Goal: Register for event/course

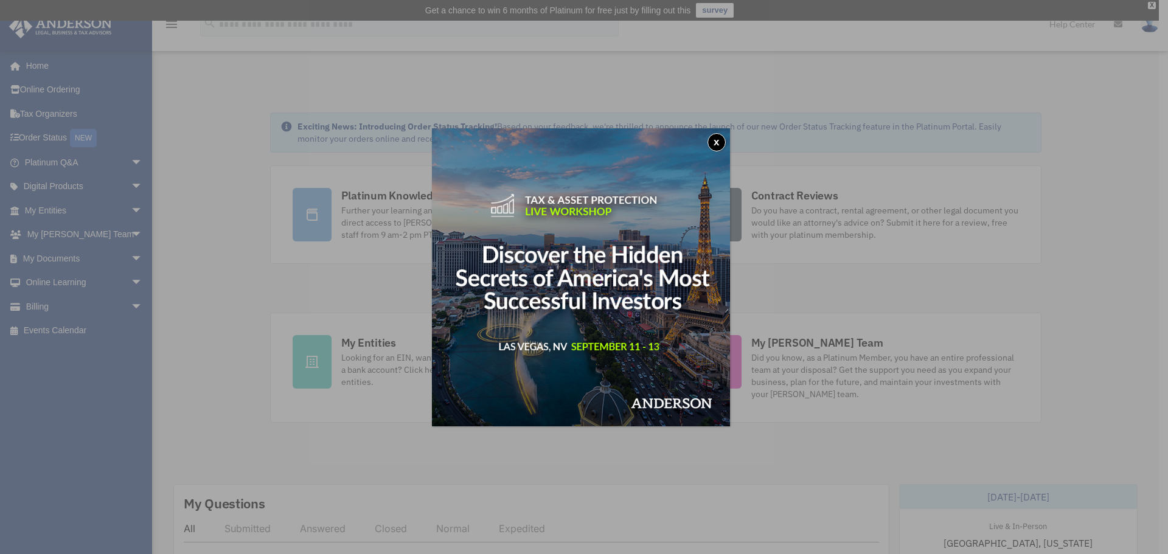
click at [721, 148] on button "x" at bounding box center [716, 142] width 18 height 18
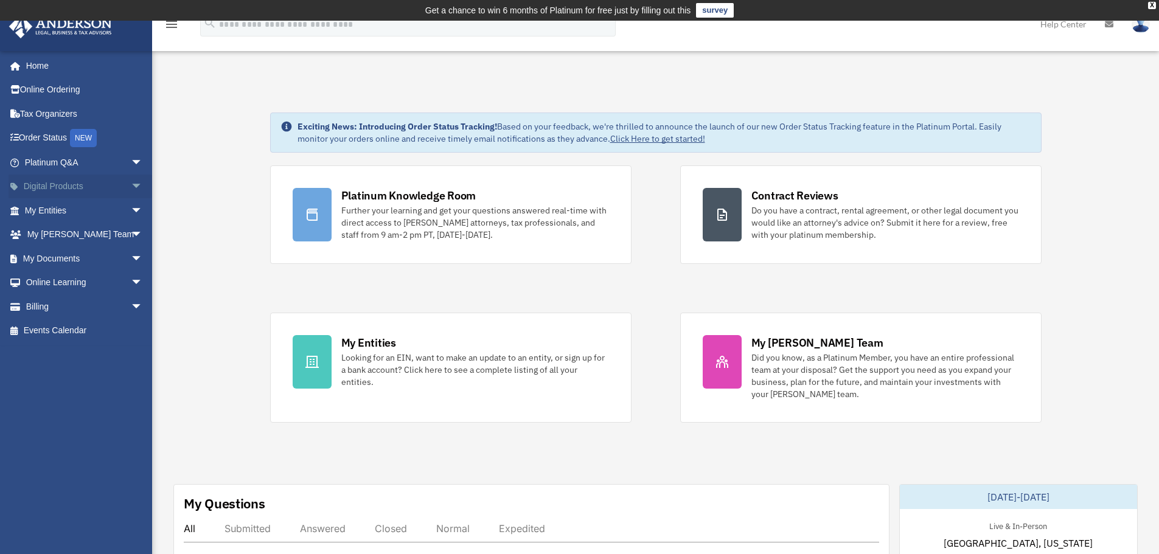
click at [131, 182] on span "arrow_drop_down" at bounding box center [143, 187] width 24 height 25
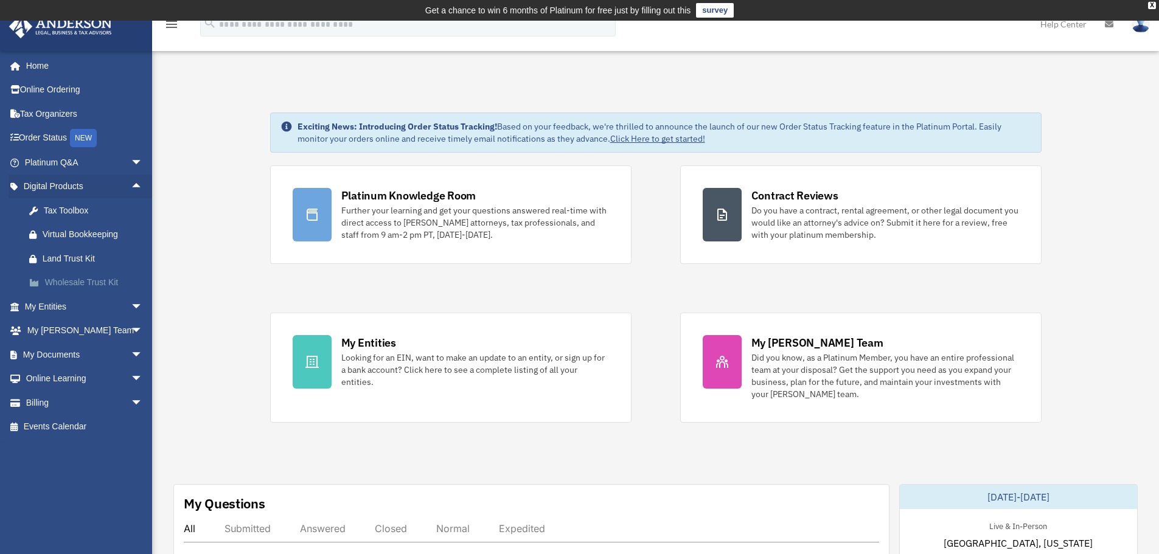
click at [87, 281] on div "Wholesale Trust Kit" at bounding box center [94, 282] width 103 height 15
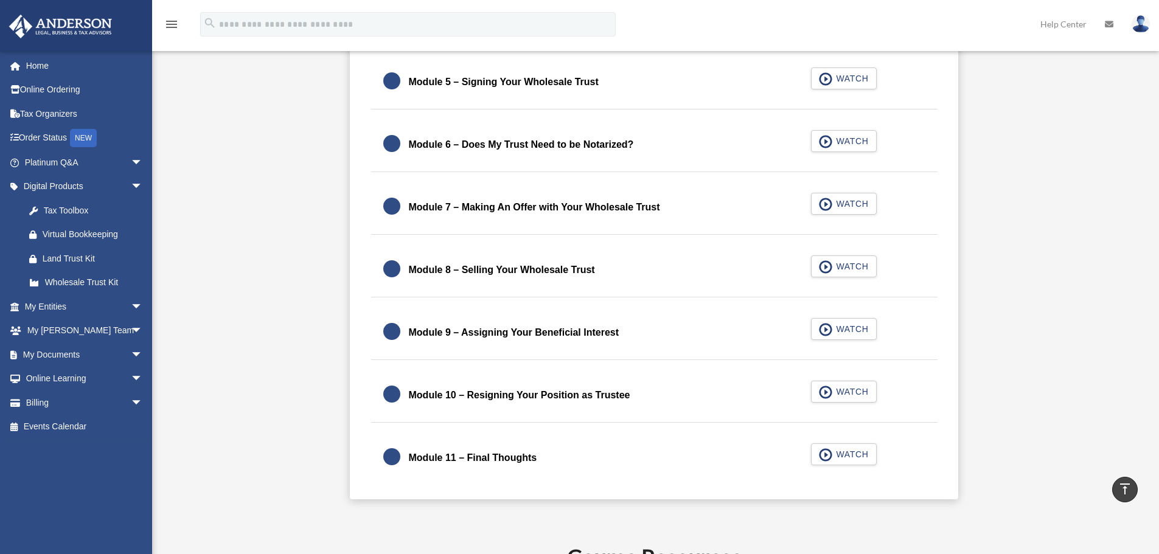
scroll to position [912, 0]
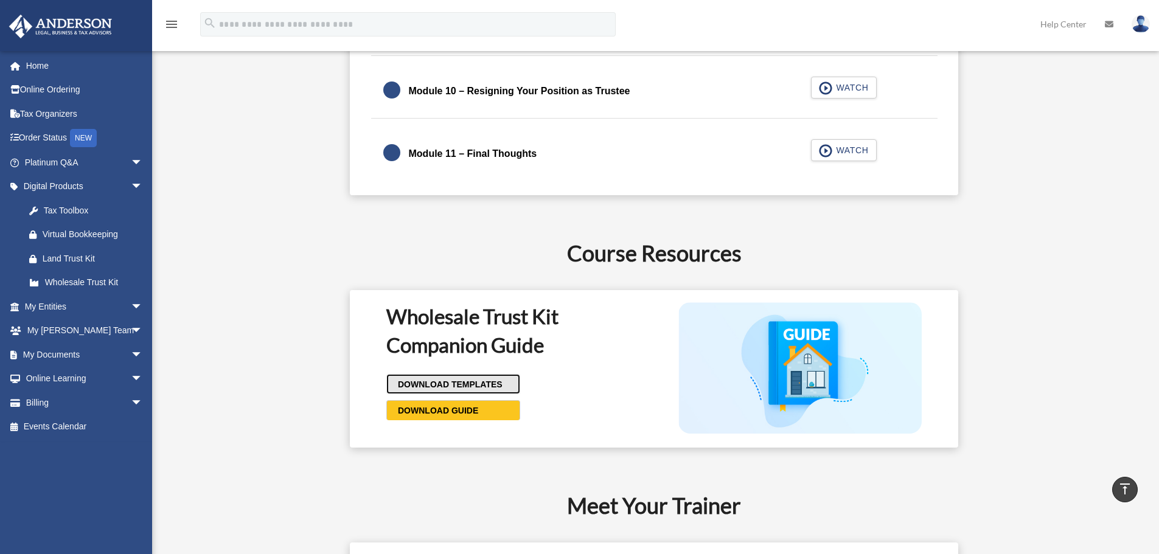
click at [471, 378] on link "DOWNLOAD TEMPLATES" at bounding box center [453, 384] width 134 height 20
click at [131, 380] on span "arrow_drop_down" at bounding box center [143, 379] width 24 height 25
click at [72, 407] on link "Courses" at bounding box center [89, 402] width 144 height 24
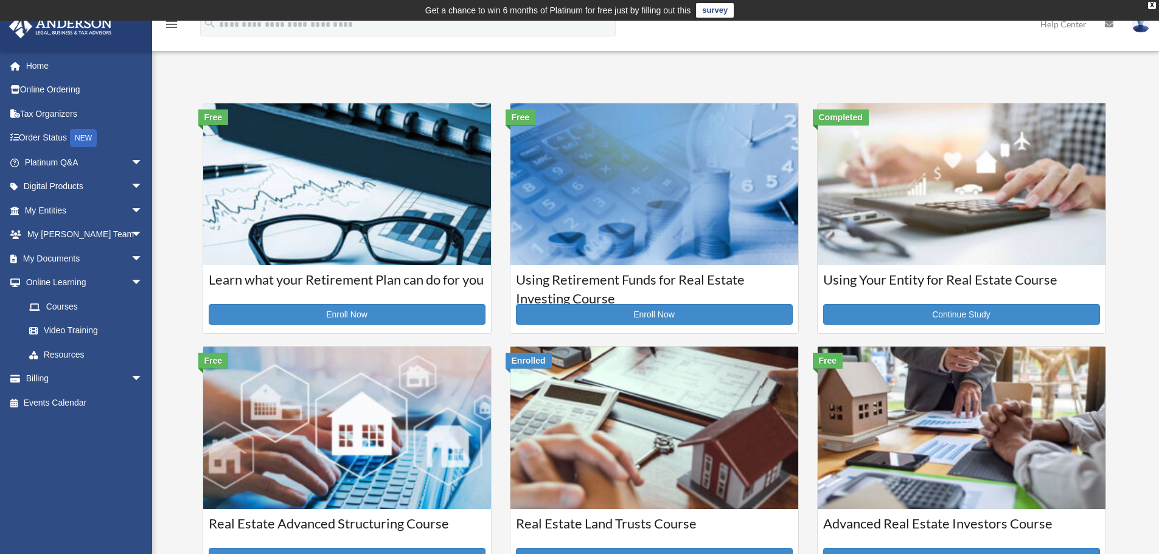
click at [336, 231] on img at bounding box center [347, 184] width 288 height 162
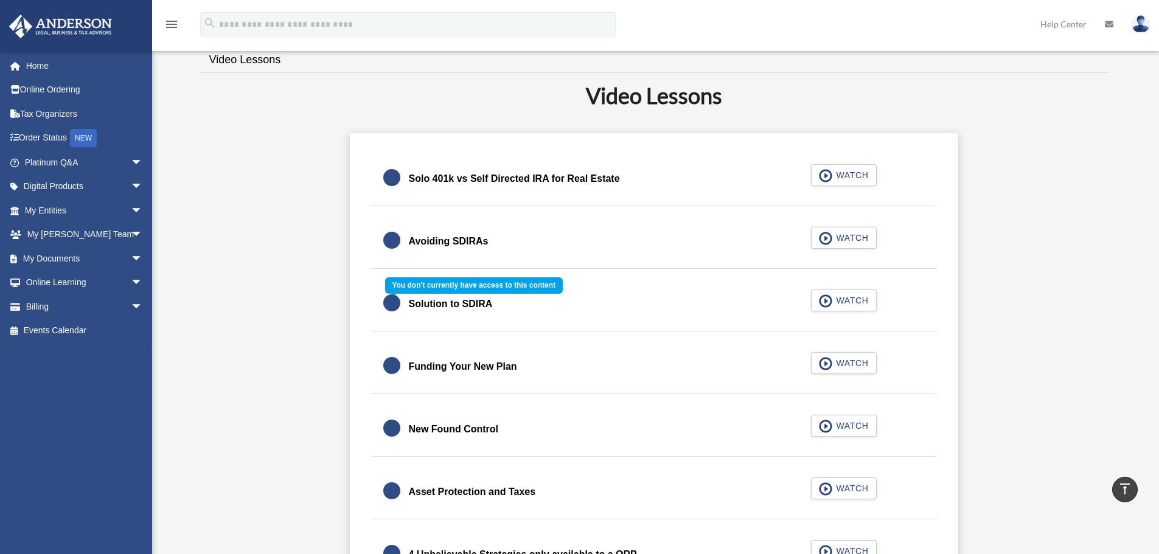
scroll to position [608, 0]
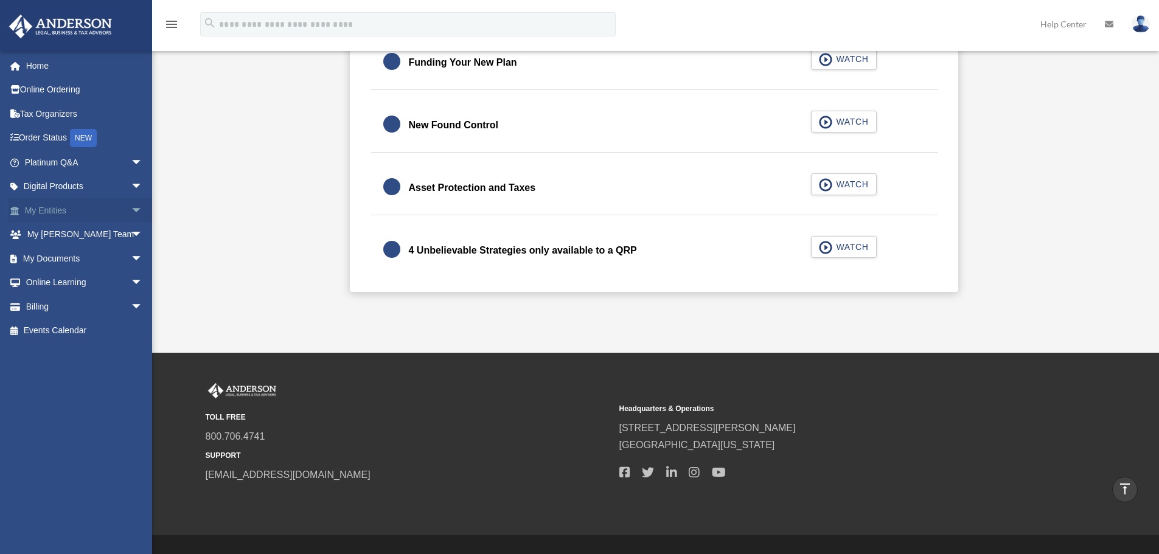
click at [131, 204] on span "arrow_drop_down" at bounding box center [143, 210] width 24 height 25
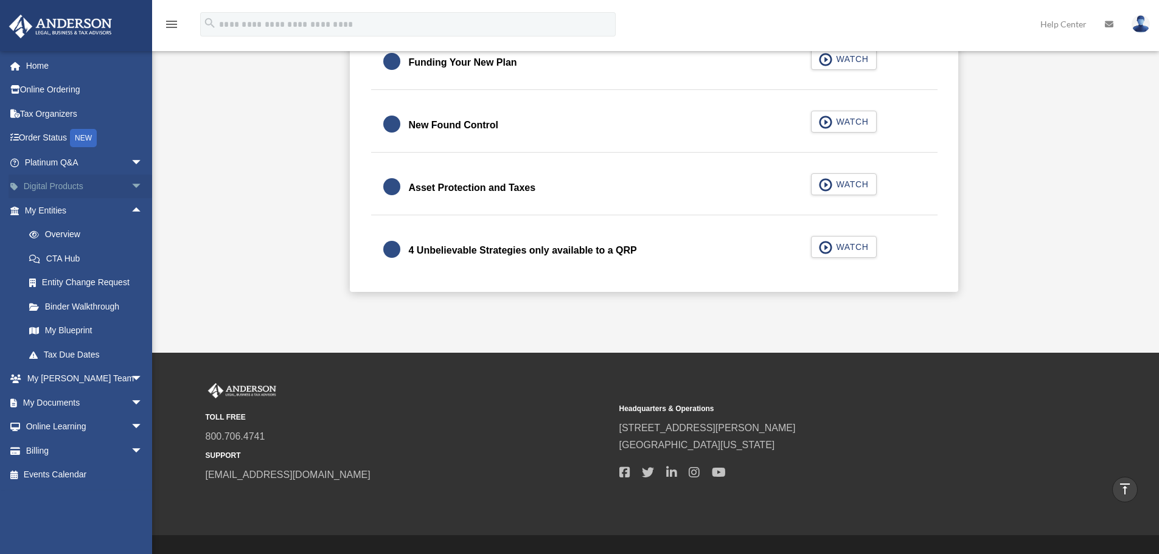
click at [95, 179] on link "Digital Products arrow_drop_down" at bounding box center [85, 187] width 153 height 24
click at [131, 181] on span "arrow_drop_down" at bounding box center [143, 187] width 24 height 25
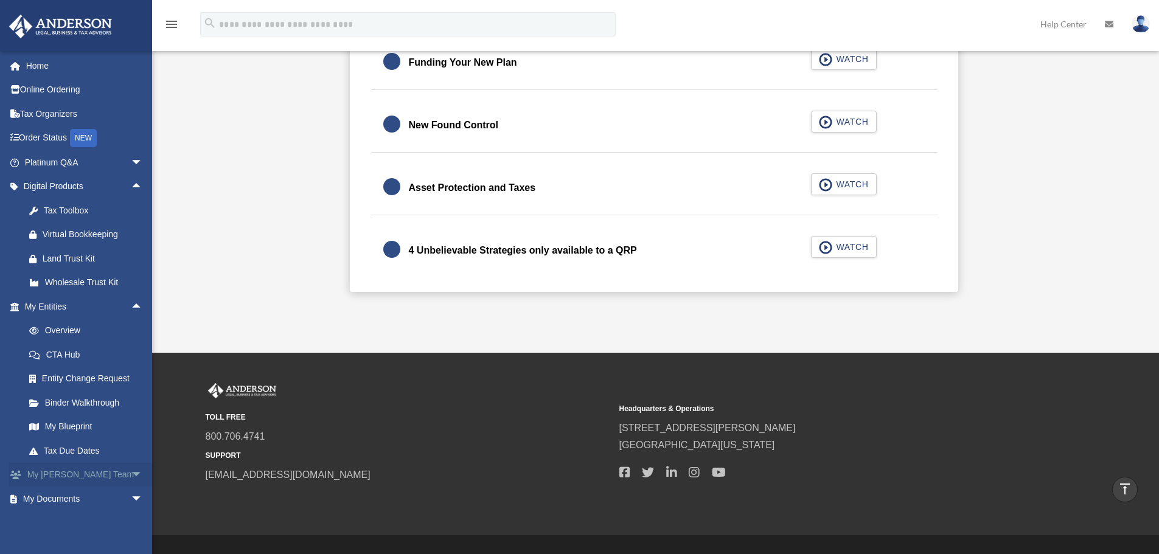
click at [131, 475] on span "arrow_drop_down" at bounding box center [143, 475] width 24 height 25
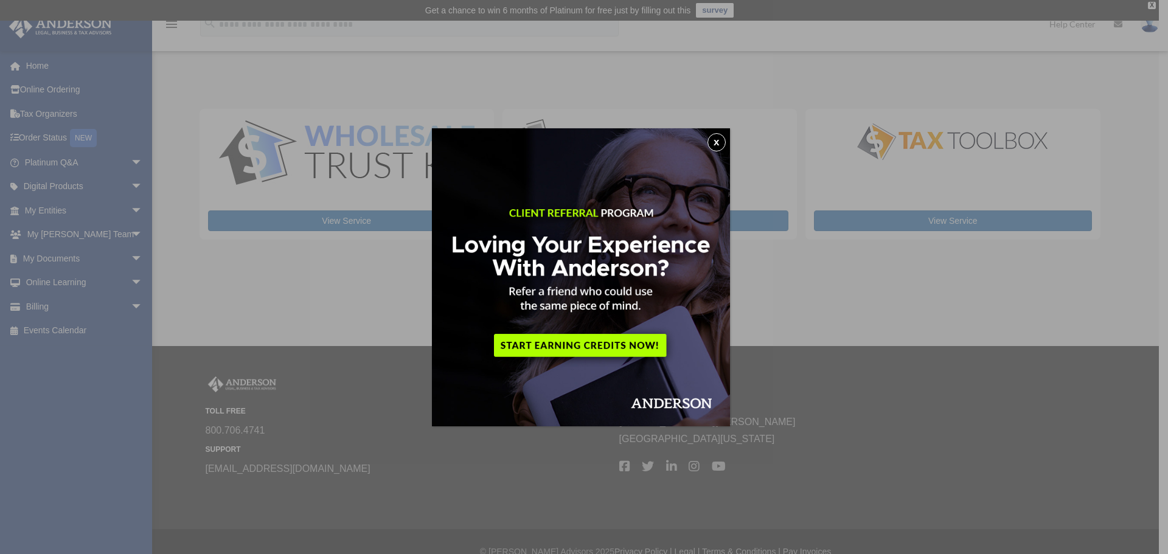
click at [714, 133] on img at bounding box center [581, 277] width 298 height 298
click at [717, 137] on button "x" at bounding box center [716, 142] width 18 height 18
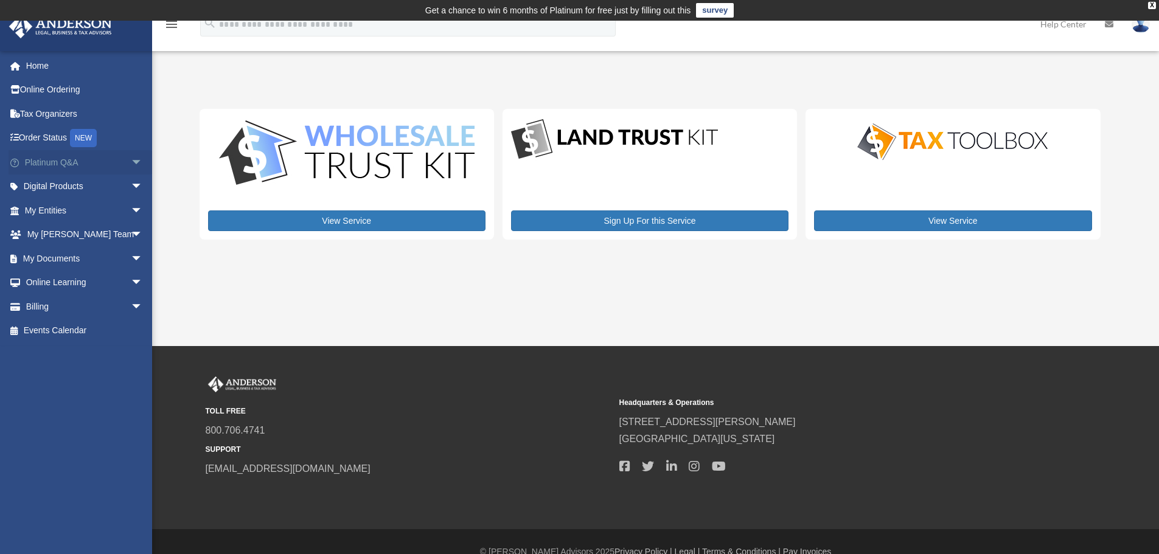
click at [85, 156] on link "Platinum Q&A arrow_drop_down" at bounding box center [85, 162] width 153 height 24
click at [115, 157] on link "Platinum Q&A arrow_drop_down" at bounding box center [85, 162] width 153 height 24
click at [43, 83] on link "Online Ordering" at bounding box center [85, 90] width 153 height 24
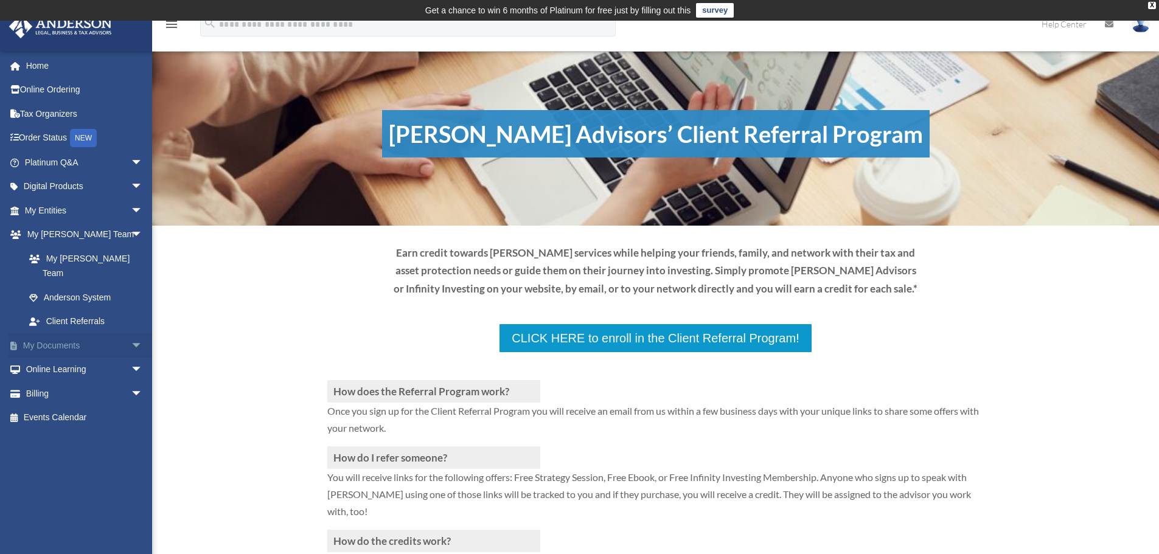
click at [132, 336] on span "arrow_drop_down" at bounding box center [143, 345] width 24 height 25
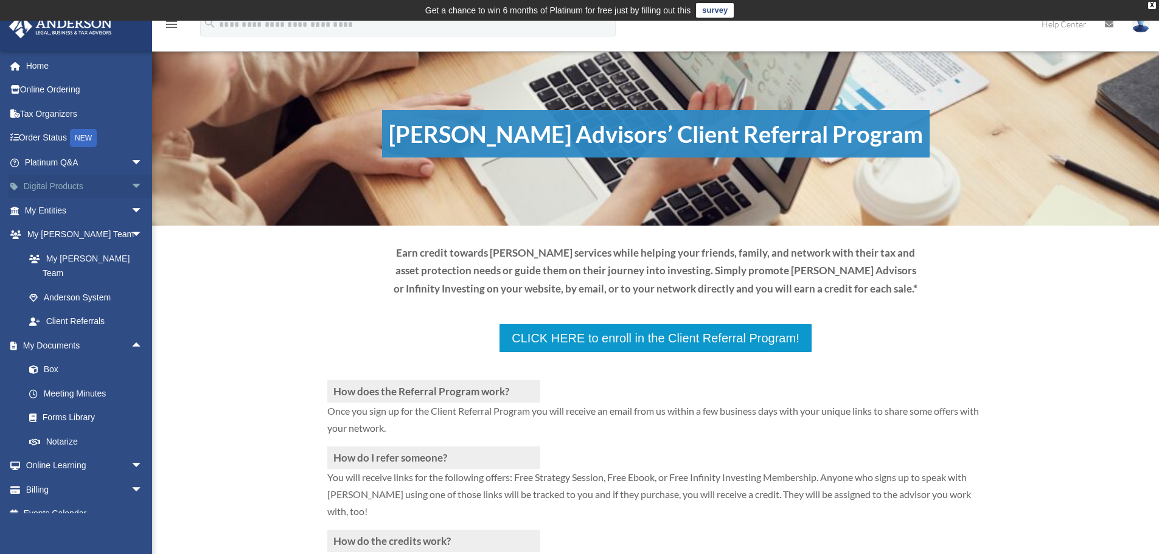
click at [131, 185] on span "arrow_drop_down" at bounding box center [143, 187] width 24 height 25
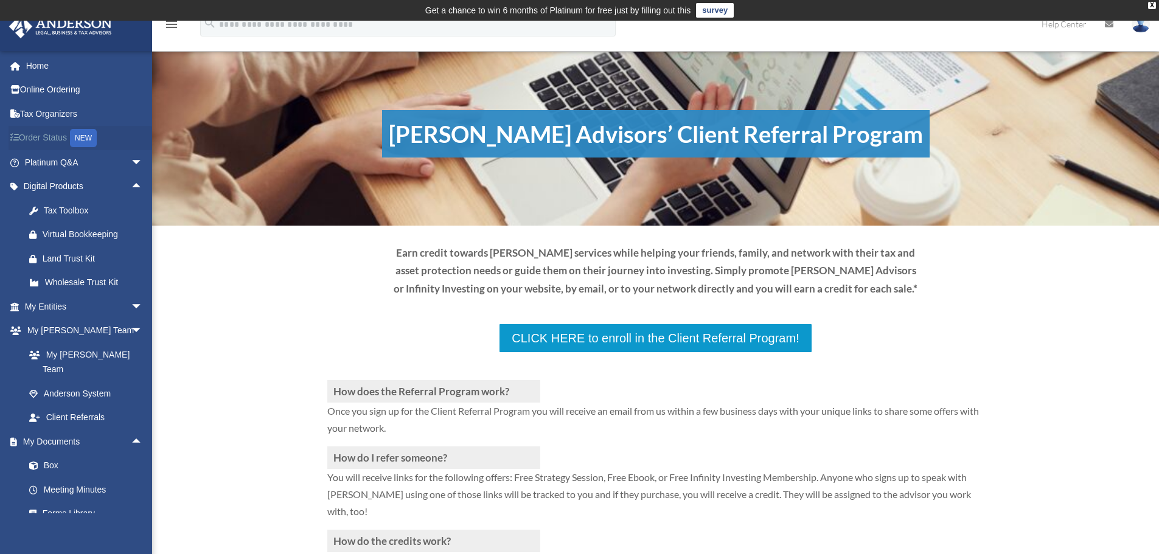
click at [54, 135] on link "Order Status NEW" at bounding box center [85, 138] width 153 height 25
click at [46, 162] on link "Platinum Q&A arrow_drop_down" at bounding box center [85, 162] width 153 height 24
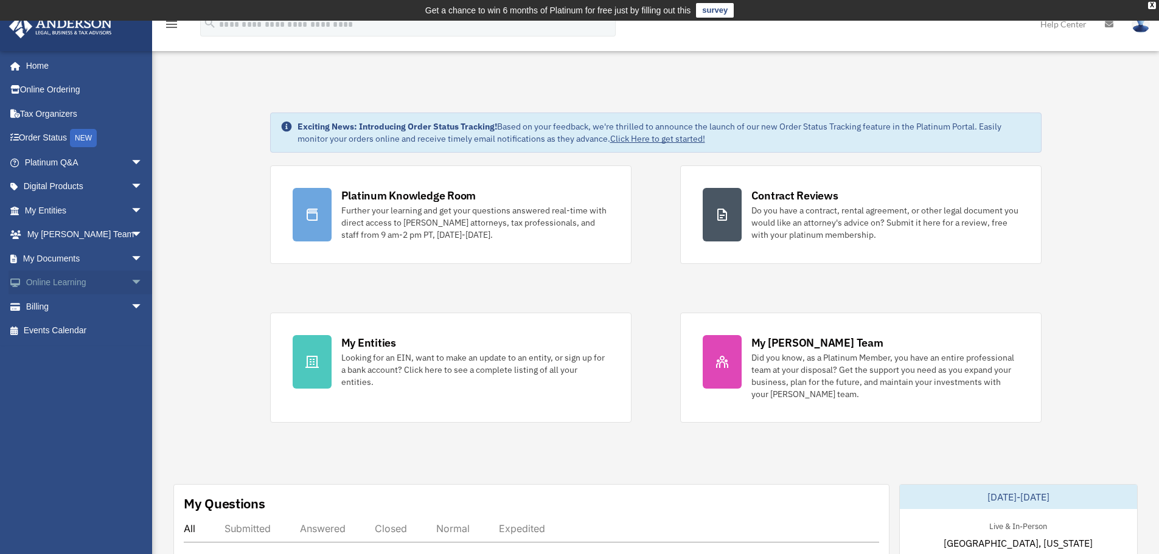
click at [131, 281] on span "arrow_drop_down" at bounding box center [143, 283] width 24 height 25
click at [55, 302] on link "Courses" at bounding box center [89, 306] width 144 height 24
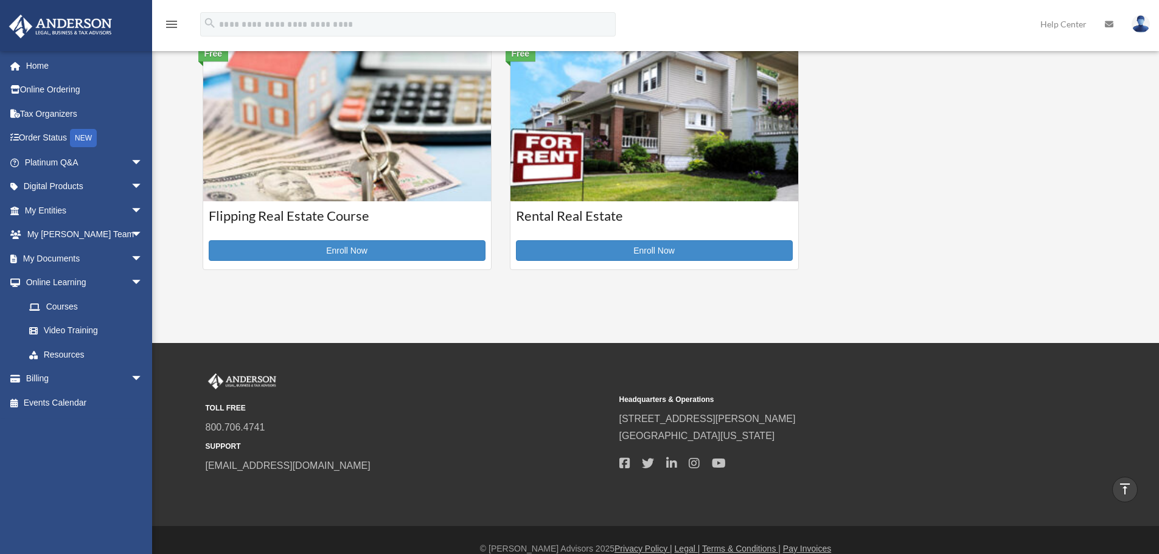
scroll to position [264, 0]
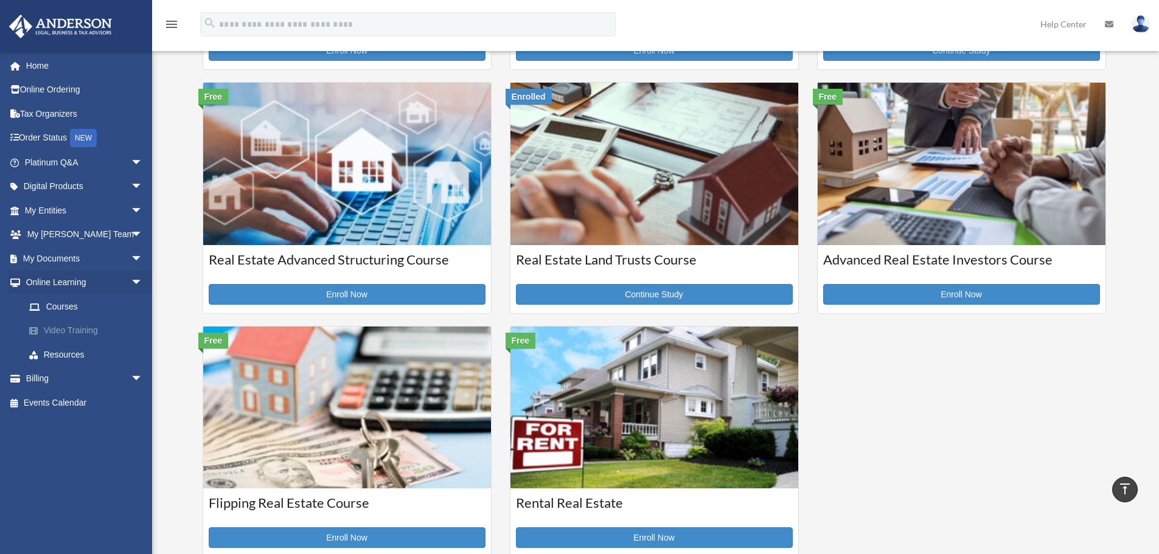
click at [75, 330] on link "Video Training" at bounding box center [89, 331] width 144 height 24
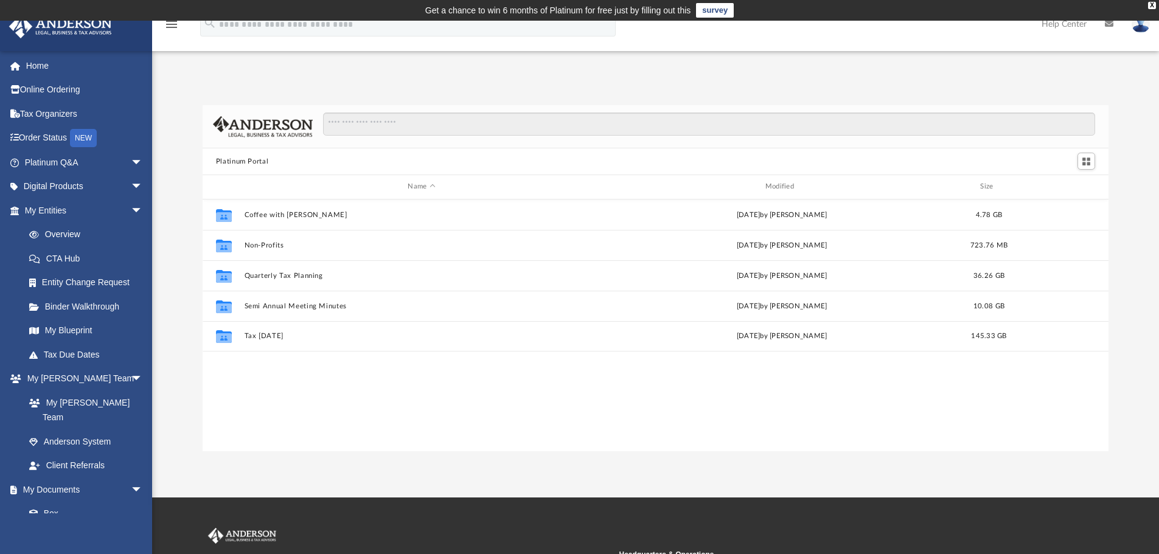
scroll to position [268, 896]
click at [92, 179] on link "Digital Products arrow_drop_down" at bounding box center [85, 187] width 153 height 24
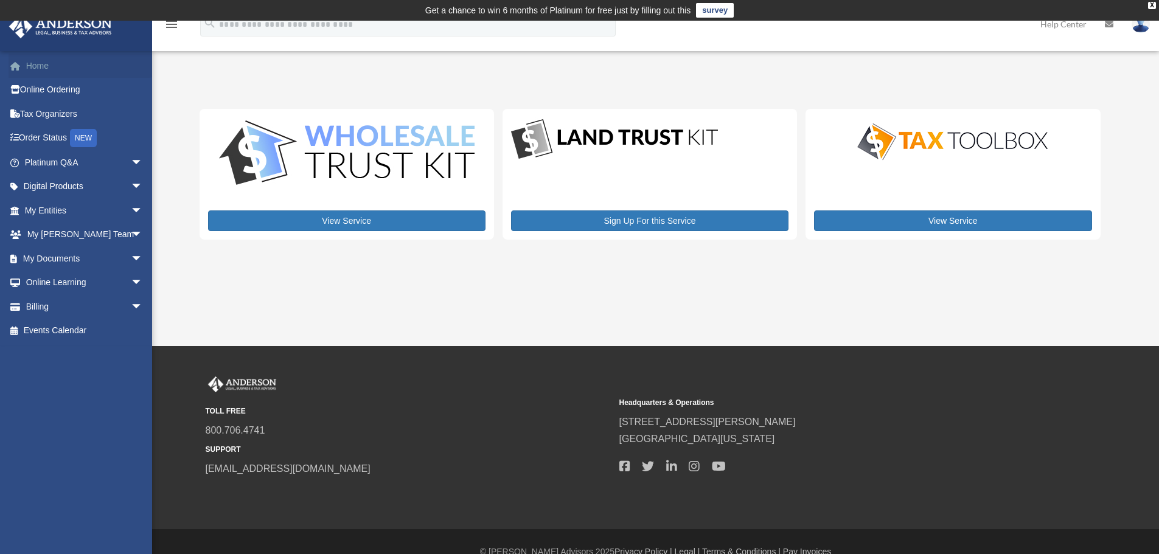
click at [27, 66] on link "Home" at bounding box center [85, 66] width 153 height 24
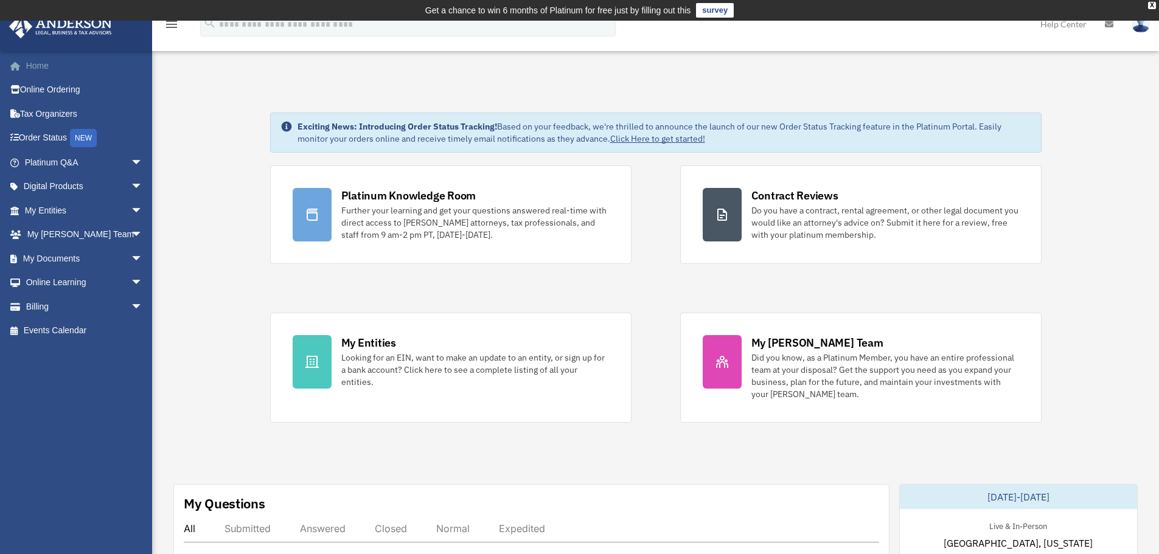
click at [43, 58] on link "Home" at bounding box center [85, 66] width 153 height 24
click at [49, 90] on link "Online Ordering" at bounding box center [85, 90] width 153 height 24
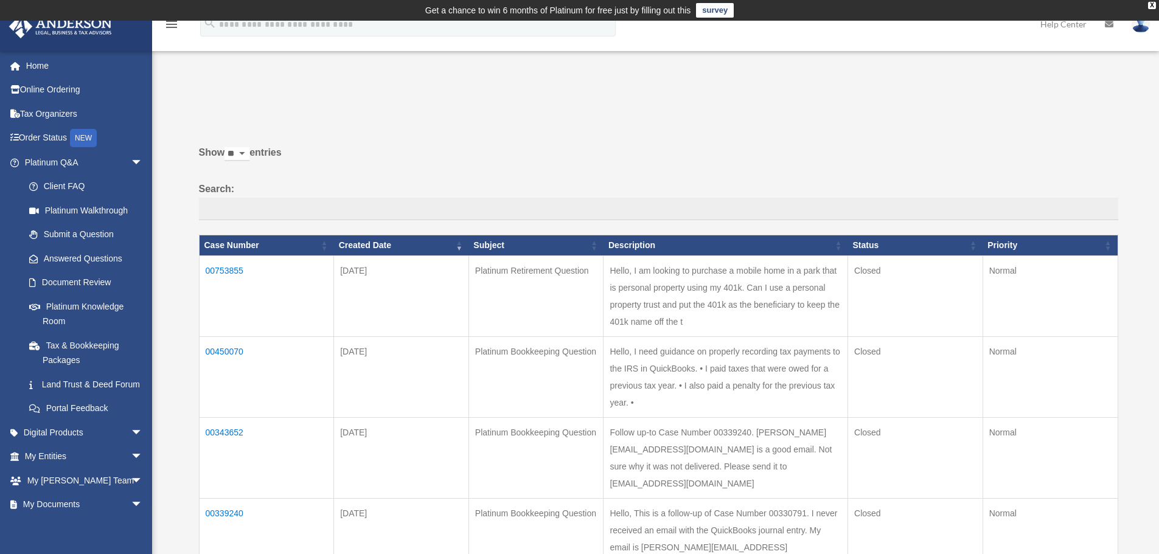
scroll to position [766, 0]
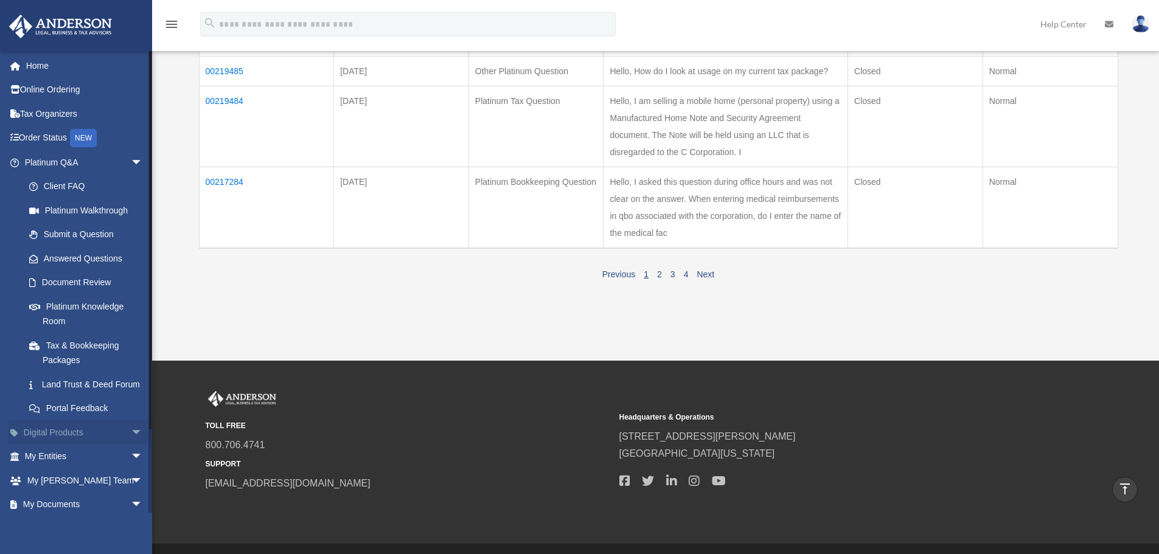
click at [92, 443] on link "Digital Products arrow_drop_down" at bounding box center [85, 432] width 153 height 24
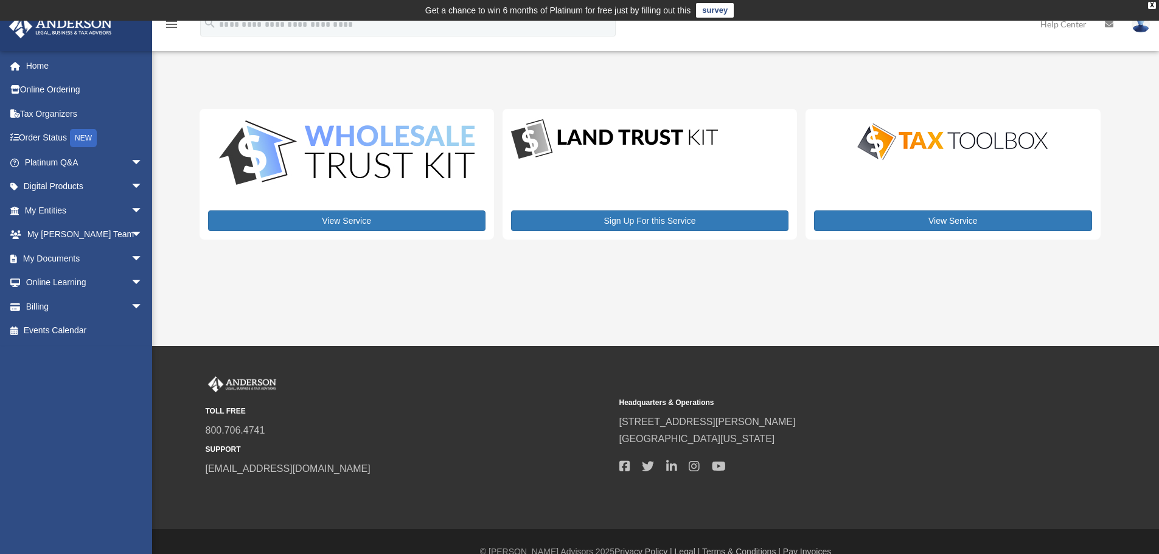
click at [30, 26] on img at bounding box center [60, 27] width 110 height 24
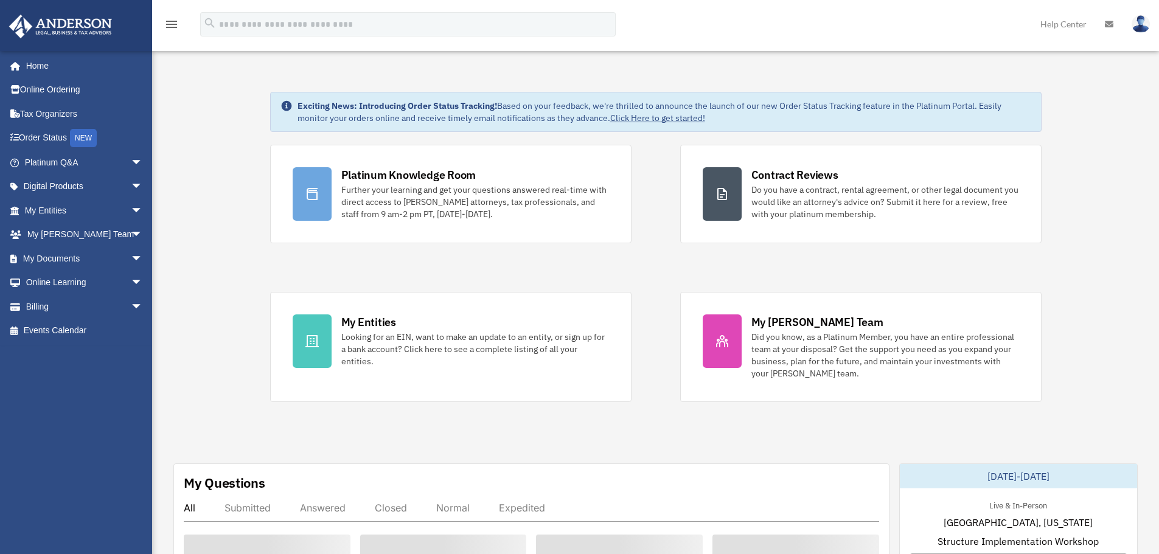
click at [169, 26] on icon "menu" at bounding box center [171, 24] width 15 height 15
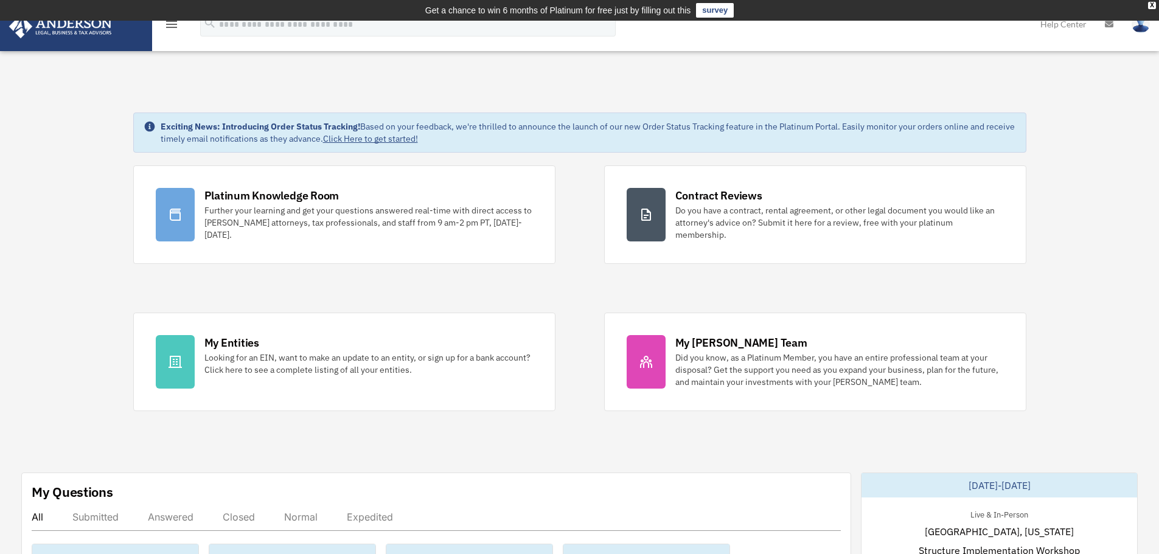
click at [169, 26] on icon "menu" at bounding box center [171, 24] width 15 height 15
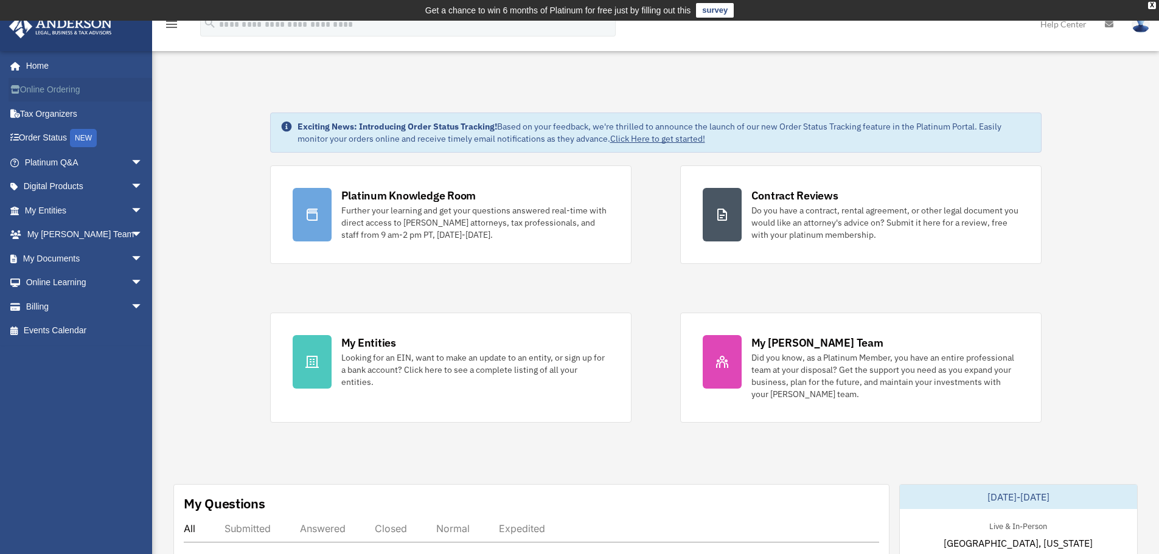
click at [52, 86] on link "Online Ordering" at bounding box center [85, 90] width 153 height 24
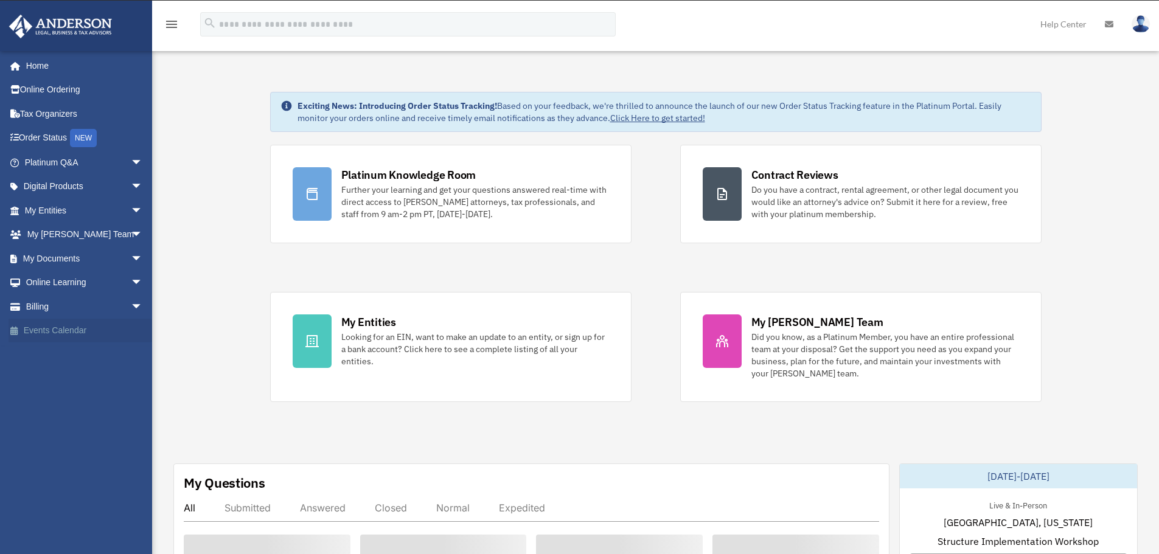
click at [60, 328] on link "Events Calendar" at bounding box center [85, 331] width 153 height 24
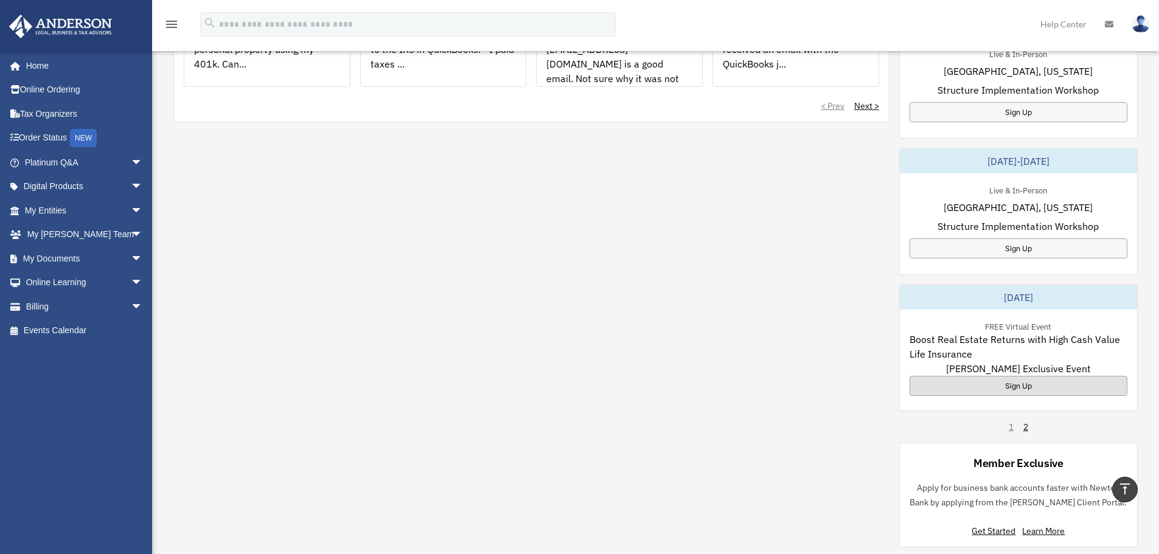
scroll to position [304, 0]
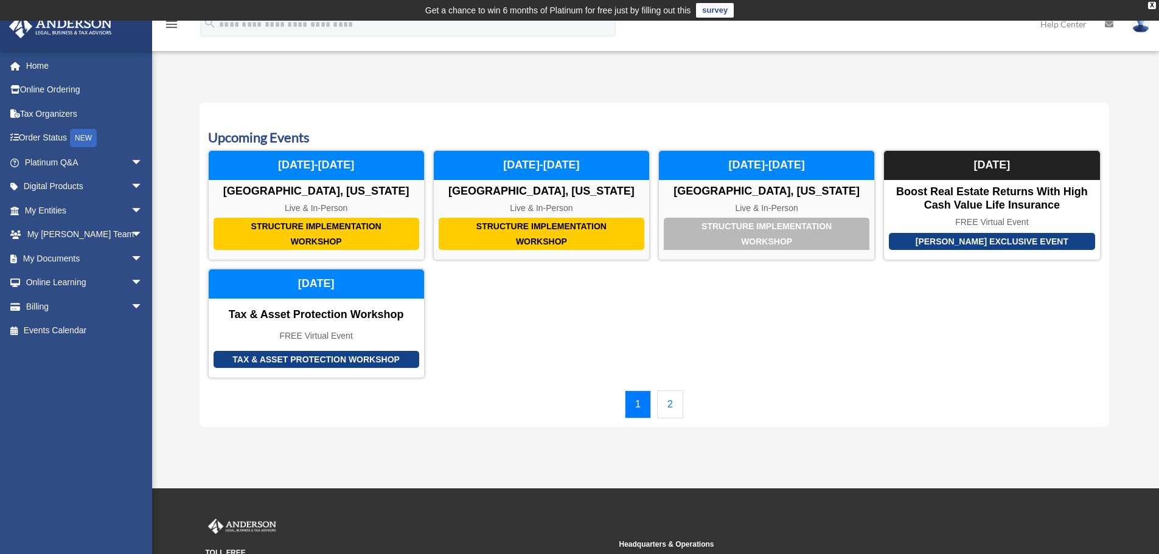
click at [669, 401] on link "2" at bounding box center [670, 404] width 26 height 28
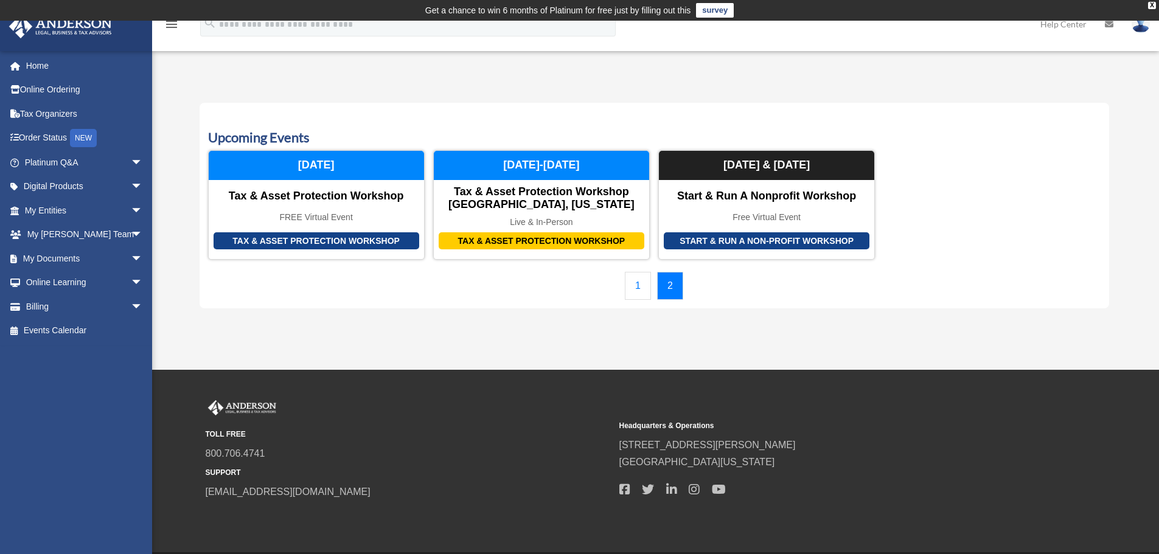
click at [641, 282] on link "1" at bounding box center [638, 286] width 26 height 28
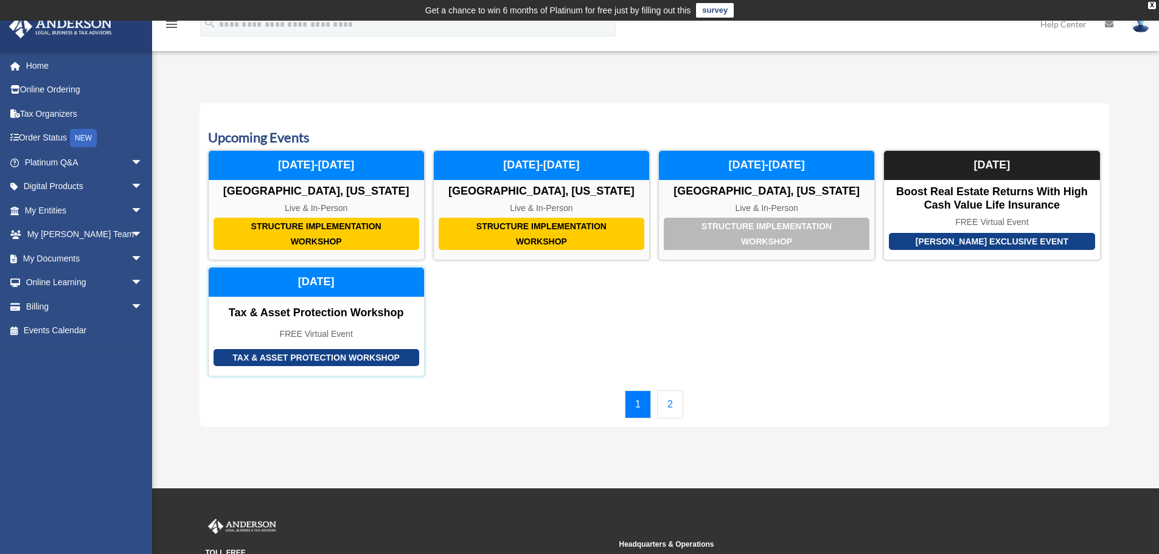
click at [359, 321] on div "Tax & Asset Protection Workshop Tax & Asset Protection Workshop FREE Virtual Ev…" at bounding box center [316, 321] width 217 height 109
